Goal: Transaction & Acquisition: Book appointment/travel/reservation

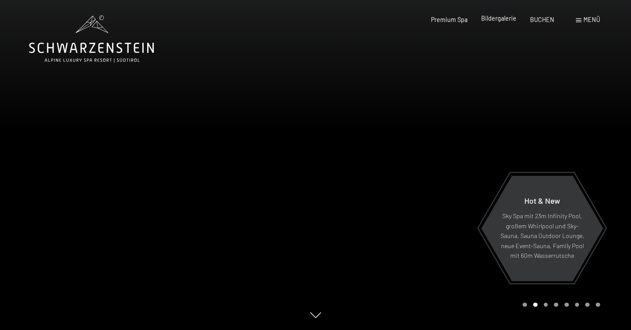
click at [506, 22] on span "Bildergalerie" at bounding box center [498, 18] width 35 height 7
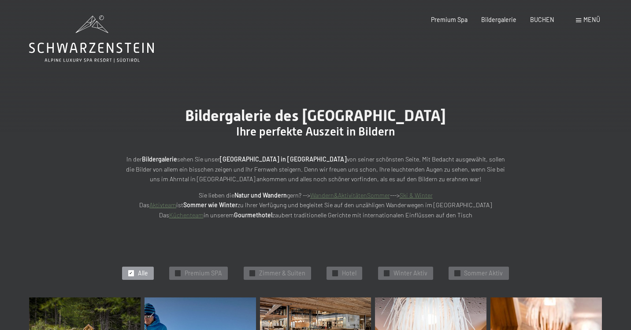
click at [361, 195] on link "Wandern&AktivitätenSommer" at bounding box center [350, 195] width 80 height 7
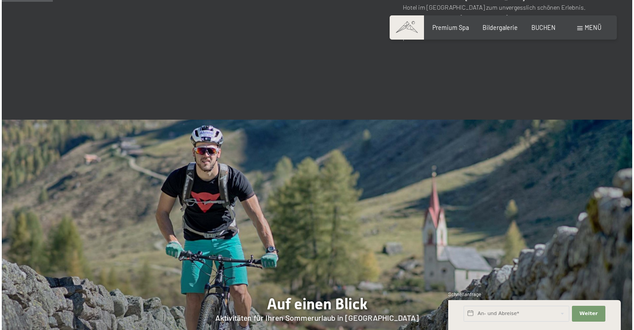
scroll to position [513, 0]
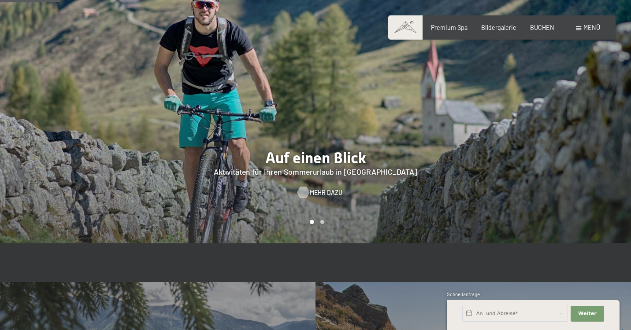
click at [329, 196] on span "Mehr dazu" at bounding box center [326, 193] width 33 height 9
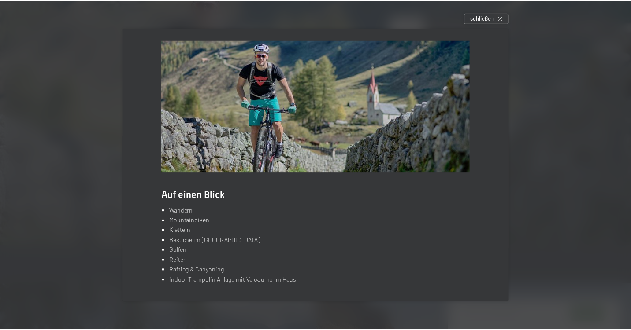
scroll to position [0, 0]
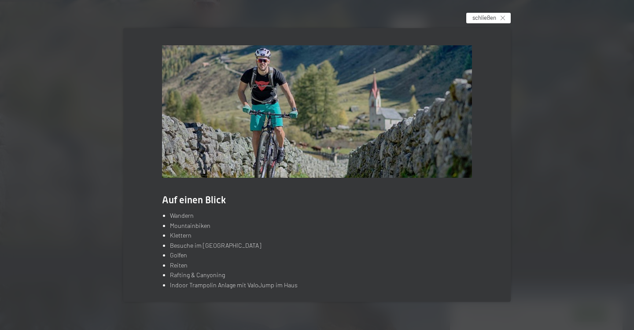
click at [505, 19] on icon at bounding box center [503, 18] width 4 height 4
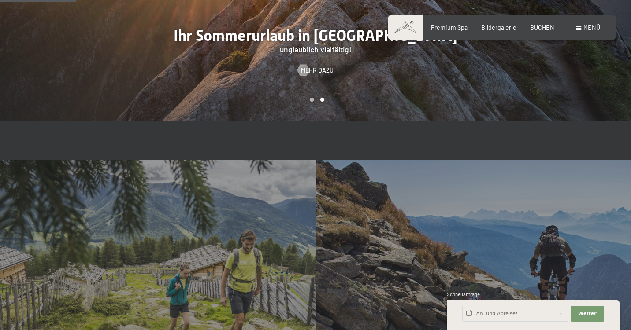
scroll to position [790, 0]
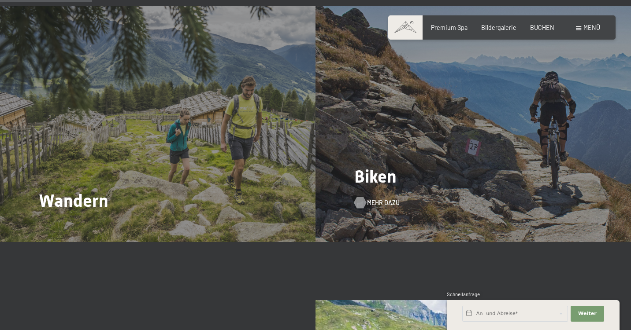
click at [382, 202] on span "Mehr dazu" at bounding box center [383, 203] width 33 height 9
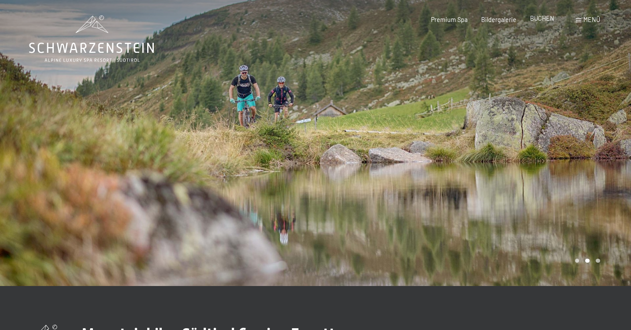
click at [543, 21] on span "BUCHEN" at bounding box center [542, 18] width 24 height 7
click at [544, 23] on div "Premium Spa Bildergalerie BUCHEN" at bounding box center [485, 19] width 164 height 9
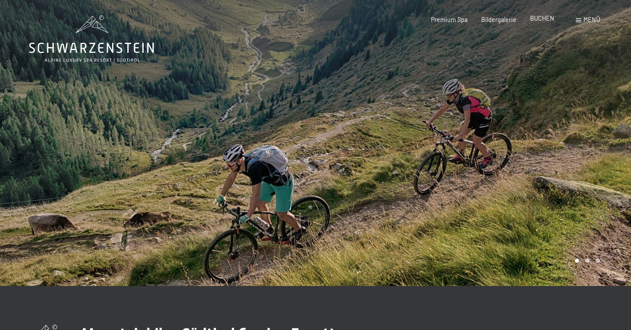
click at [541, 22] on span "BUCHEN" at bounding box center [542, 18] width 24 height 7
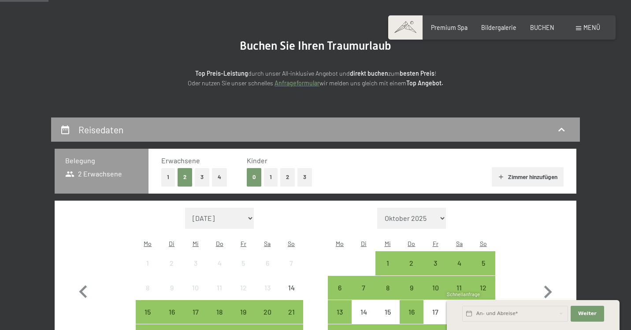
scroll to position [139, 0]
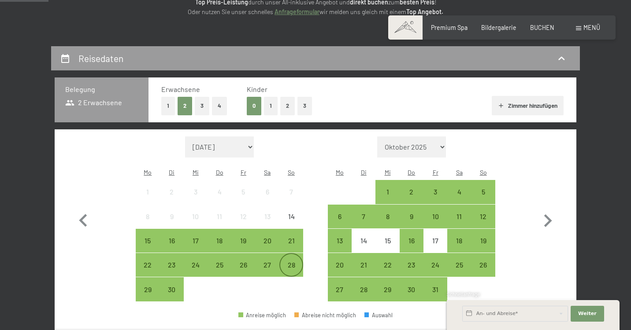
click at [292, 262] on div "28" at bounding box center [291, 273] width 22 height 22
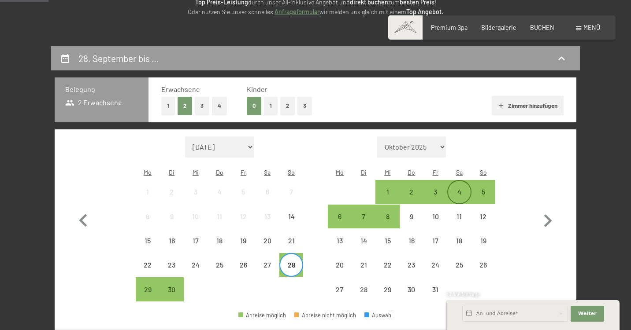
click at [462, 189] on div "4" at bounding box center [459, 200] width 22 height 22
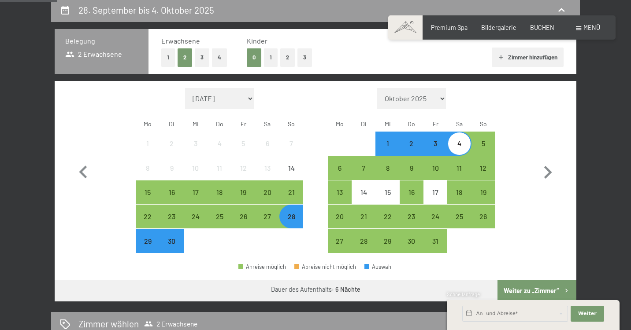
scroll to position [189, 0]
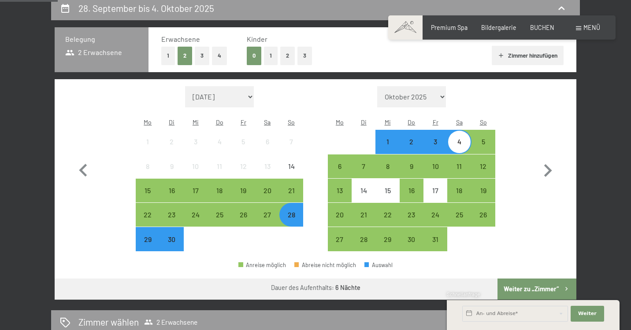
click at [437, 138] on div "3" at bounding box center [435, 149] width 22 height 22
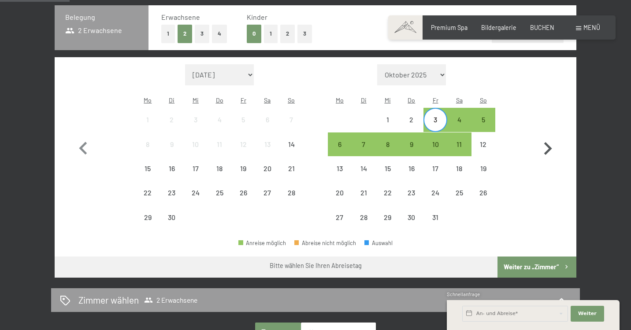
scroll to position [222, 0]
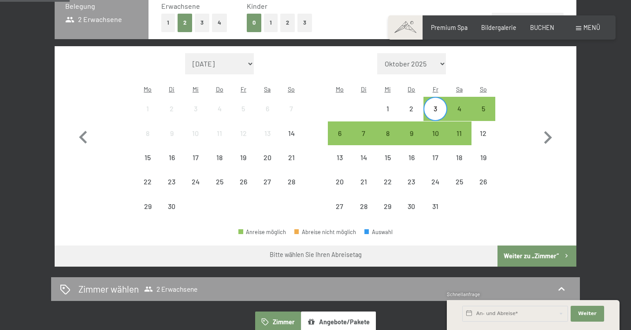
click at [537, 246] on button "Weiter zu „Zimmer“" at bounding box center [536, 256] width 79 height 21
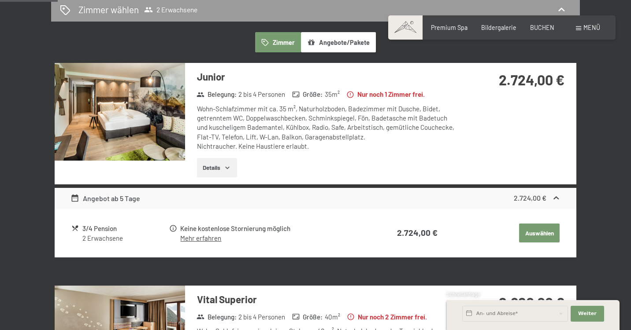
scroll to position [184, 0]
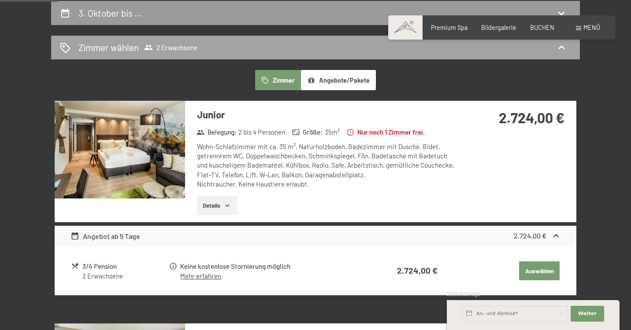
click at [178, 47] on span "2 Erwachsene" at bounding box center [170, 47] width 53 height 9
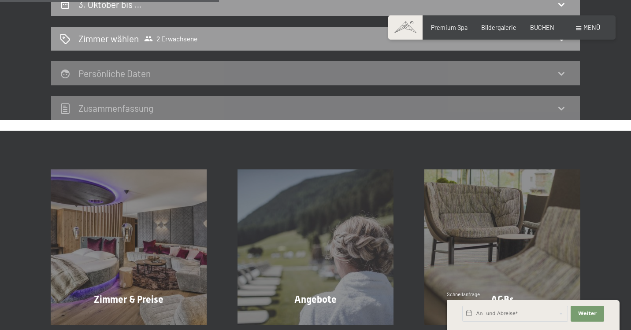
scroll to position [130, 0]
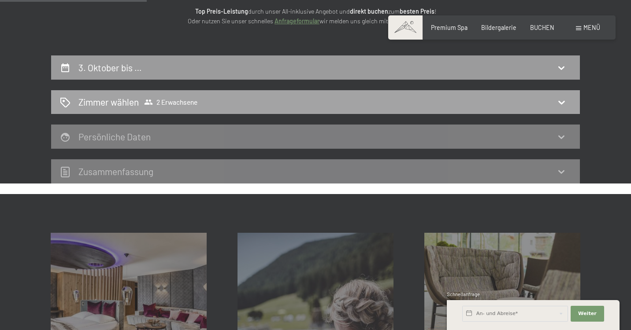
click at [559, 100] on icon at bounding box center [561, 102] width 11 height 11
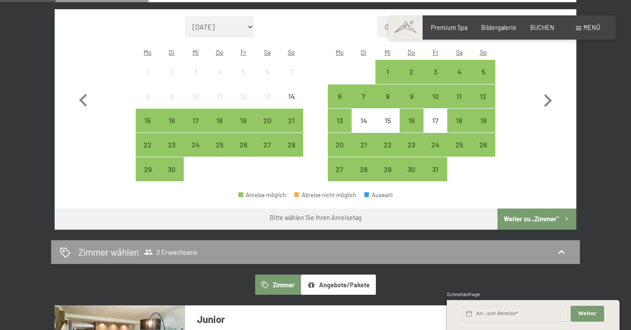
scroll to position [190, 0]
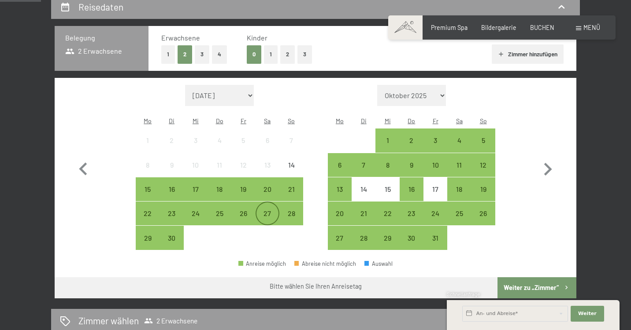
click at [271, 210] on div "27" at bounding box center [267, 221] width 22 height 22
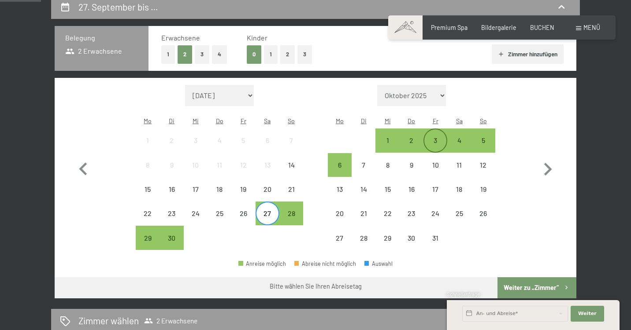
click at [434, 137] on div "3" at bounding box center [435, 148] width 22 height 22
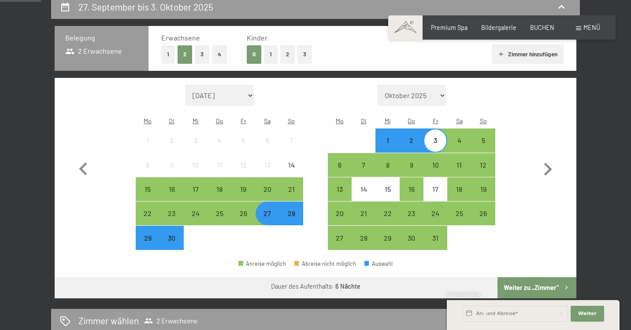
click at [289, 56] on button "2" at bounding box center [287, 54] width 15 height 18
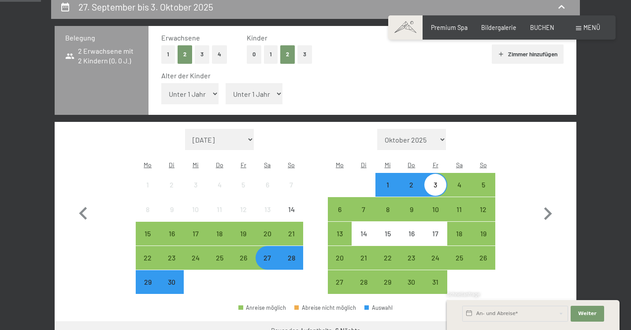
select select "11"
select select "14"
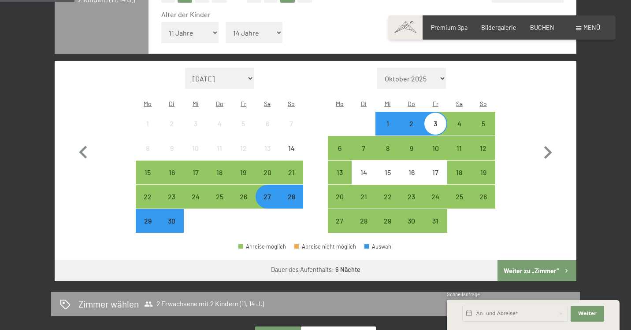
scroll to position [301, 0]
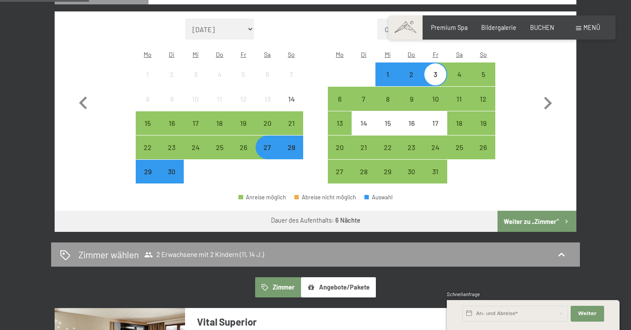
click at [515, 211] on button "Weiter zu „Zimmer“" at bounding box center [536, 221] width 79 height 21
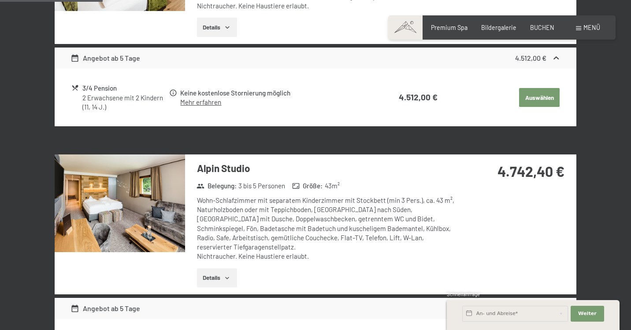
scroll to position [219, 0]
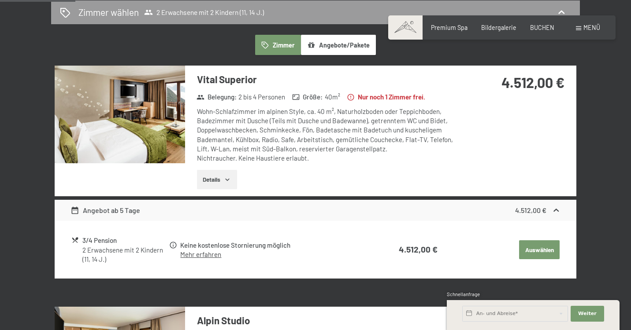
click at [228, 177] on icon "button" at bounding box center [227, 179] width 7 height 7
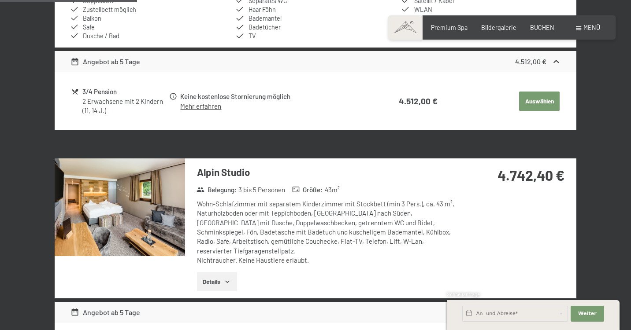
scroll to position [539, 0]
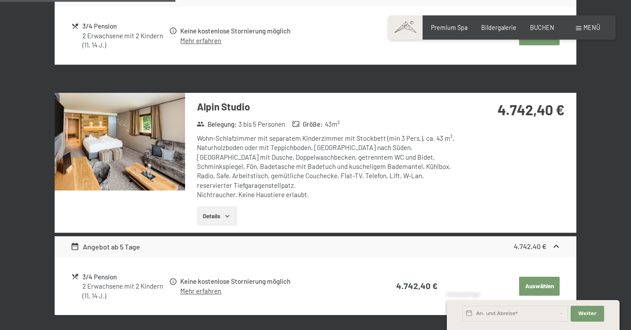
click at [228, 213] on icon "button" at bounding box center [227, 216] width 7 height 7
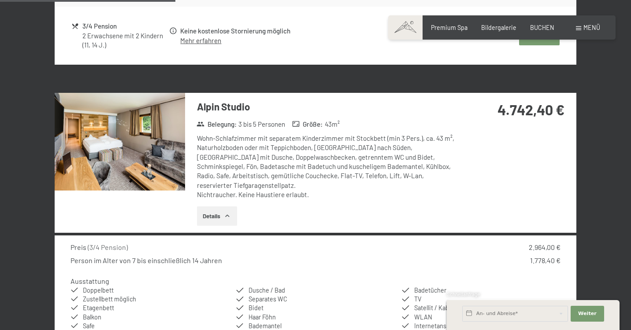
click at [122, 137] on img at bounding box center [120, 142] width 130 height 98
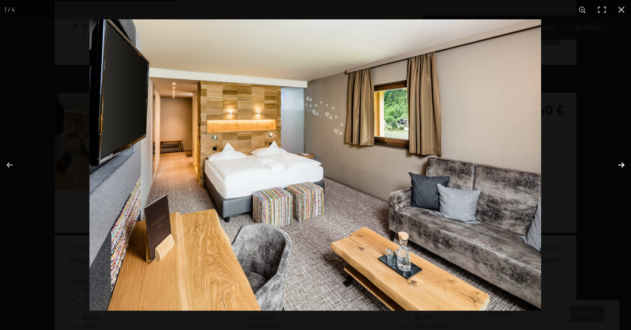
click at [619, 166] on button "button" at bounding box center [615, 165] width 31 height 44
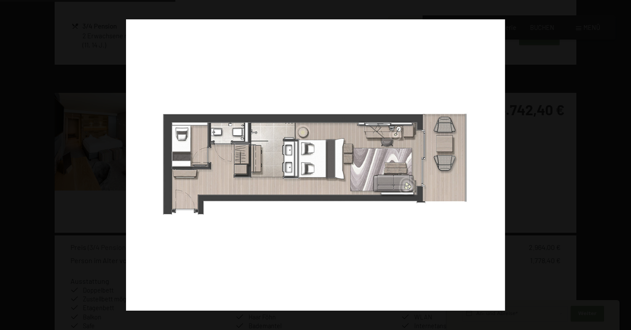
click at [619, 166] on button "button" at bounding box center [615, 165] width 31 height 44
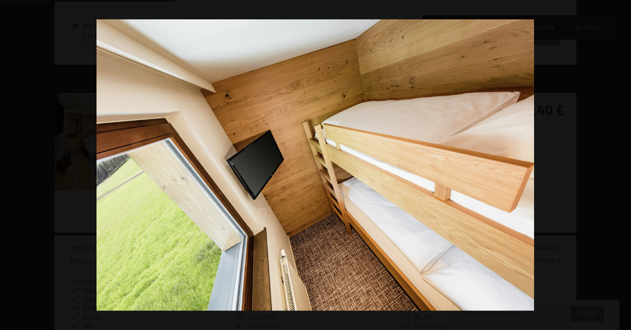
click at [619, 166] on button "button" at bounding box center [615, 165] width 31 height 44
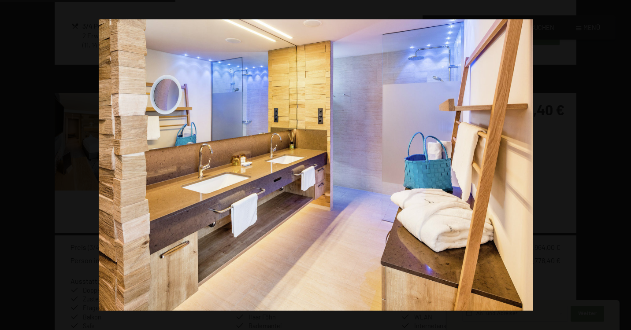
click at [619, 166] on button "button" at bounding box center [615, 165] width 31 height 44
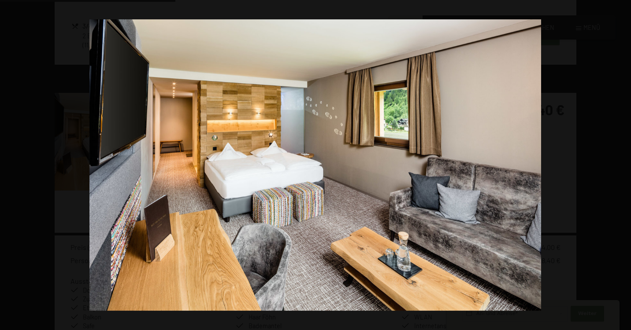
click at [619, 166] on button "button" at bounding box center [615, 165] width 31 height 44
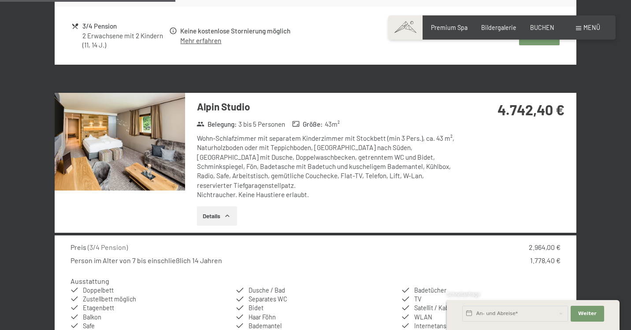
click at [0, 0] on button "button" at bounding box center [0, 0] width 0 height 0
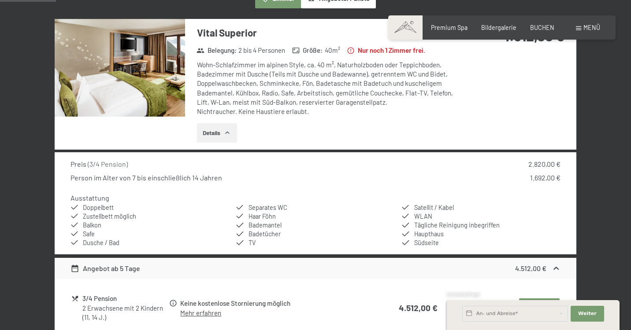
scroll to position [0, 0]
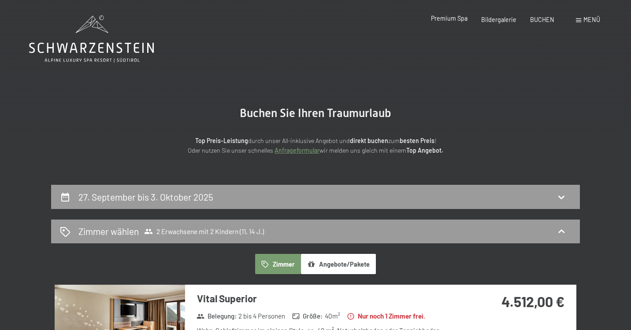
click at [447, 19] on span "Premium Spa" at bounding box center [449, 18] width 37 height 7
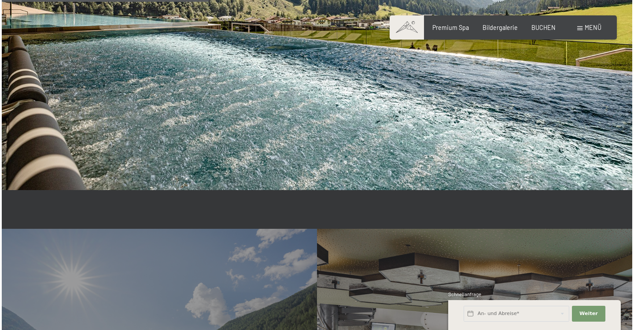
scroll to position [1798, 0]
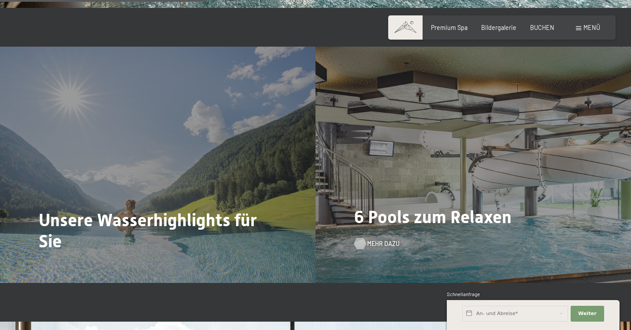
click at [375, 240] on span "Mehr dazu" at bounding box center [383, 244] width 33 height 9
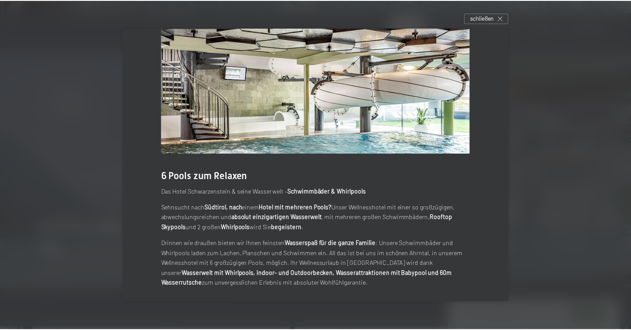
scroll to position [26, 0]
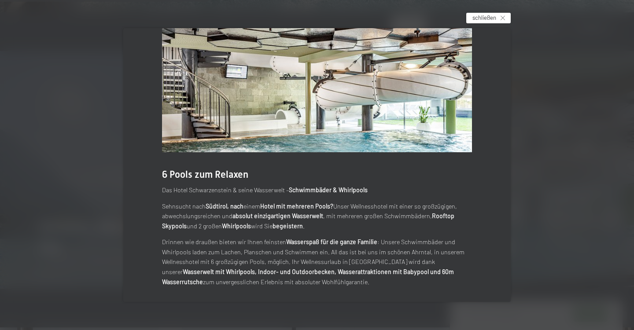
click at [505, 19] on icon at bounding box center [503, 18] width 4 height 4
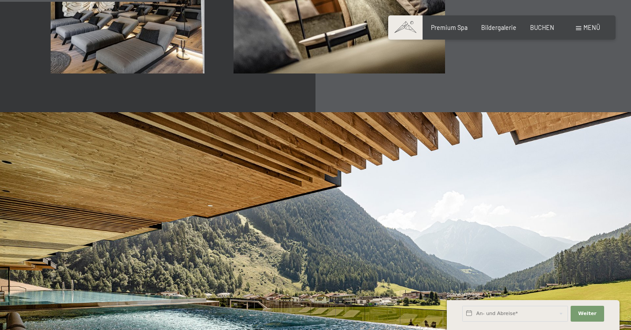
scroll to position [440, 0]
